Goal: Find contact information: Find contact information

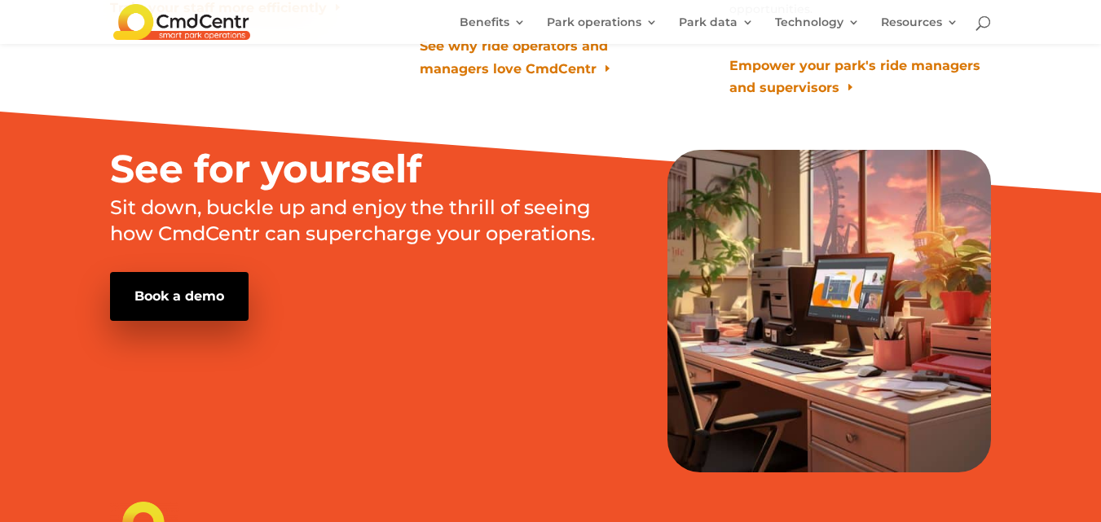
scroll to position [10250, 0]
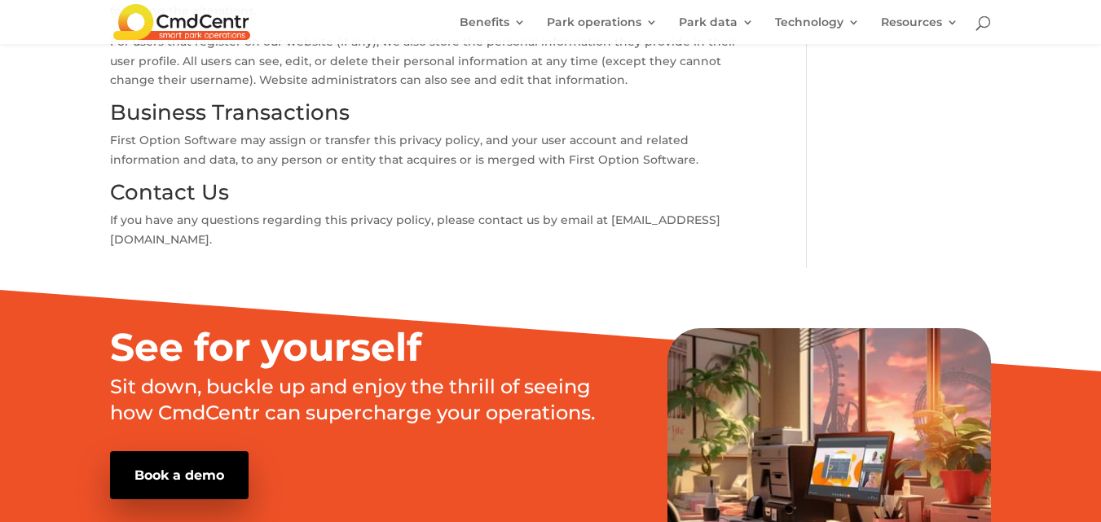
scroll to position [739, 0]
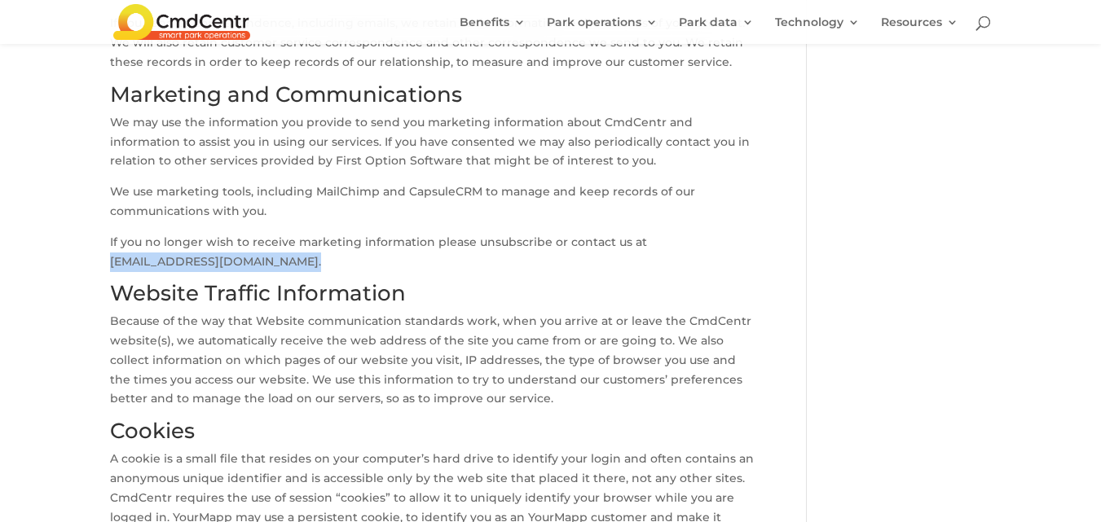
drag, startPoint x: 288, startPoint y: 262, endPoint x: 112, endPoint y: 270, distance: 177.0
click at [112, 270] on p "If you no longer wish to receive marketing information please unsubscribe or co…" at bounding box center [434, 258] width 649 height 51
copy p "[EMAIL_ADDRESS][DOMAIN_NAME]"
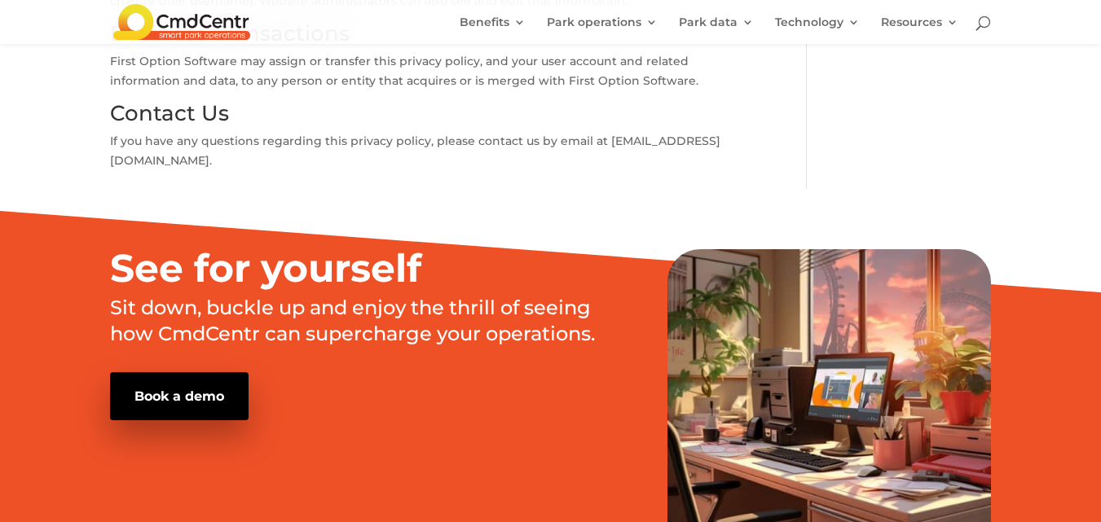
scroll to position [1711, 0]
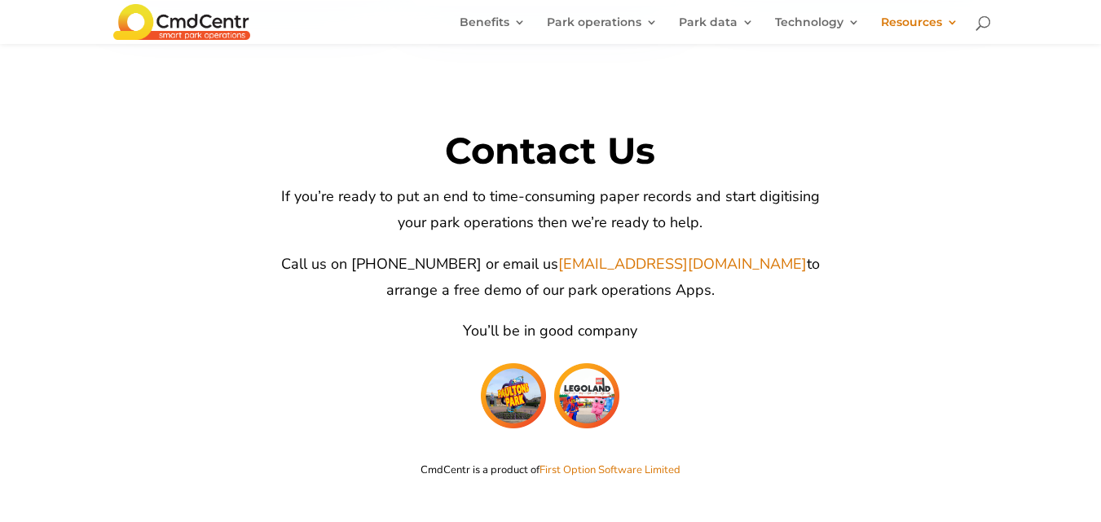
scroll to position [3340, 0]
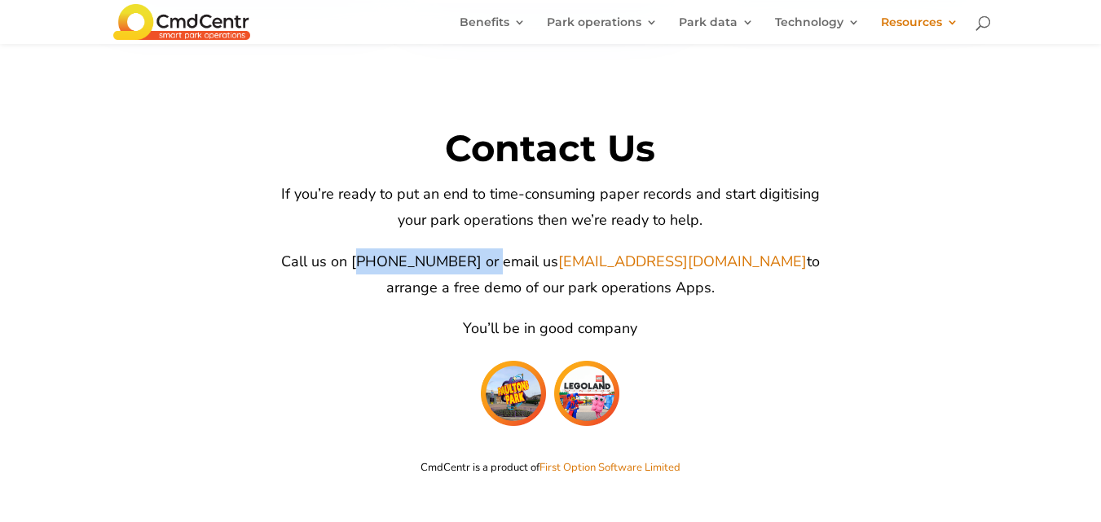
drag, startPoint x: 488, startPoint y: 284, endPoint x: 357, endPoint y: 289, distance: 131.3
click at [357, 289] on span "Call us on [PHONE_NUMBER] or email us [EMAIL_ADDRESS][DOMAIN_NAME] to arrange a…" at bounding box center [550, 275] width 539 height 46
copy span "[PHONE_NUMBER]"
